Goal: Task Accomplishment & Management: Manage account settings

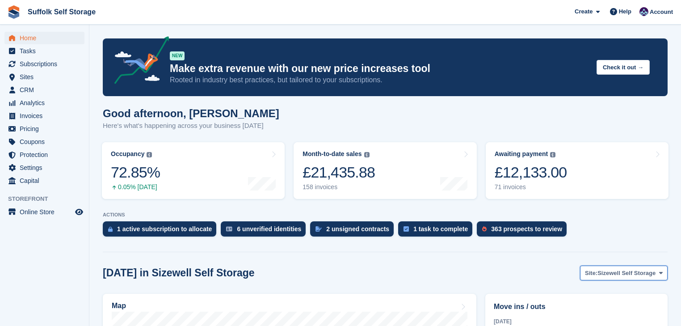
click at [649, 273] on span "Sizewell Self Storage" at bounding box center [627, 273] width 58 height 9
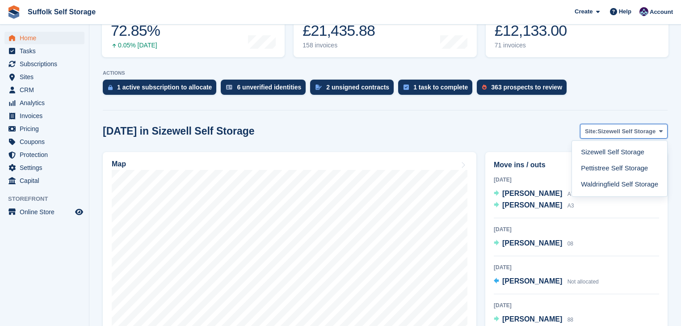
scroll to position [143, 0]
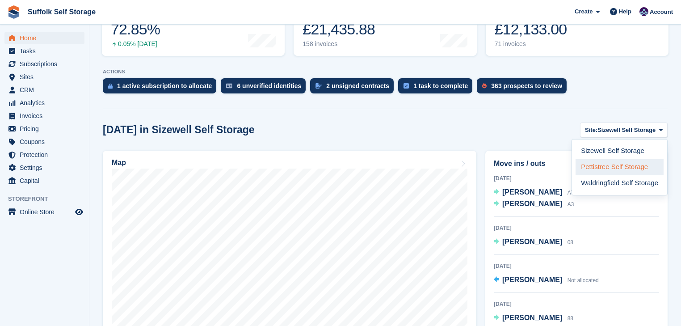
click at [606, 167] on link "Pettistree Self Storage" at bounding box center [620, 167] width 88 height 16
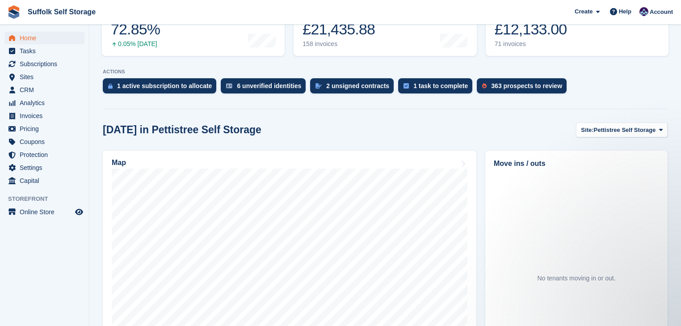
scroll to position [0, 0]
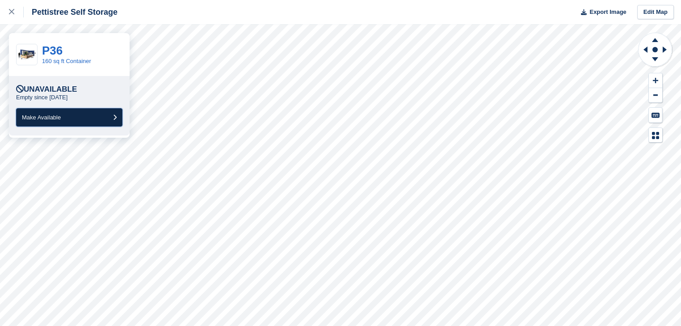
click at [92, 119] on button "Make Available" at bounding box center [69, 117] width 106 height 18
